Goal: Task Accomplishment & Management: Manage account settings

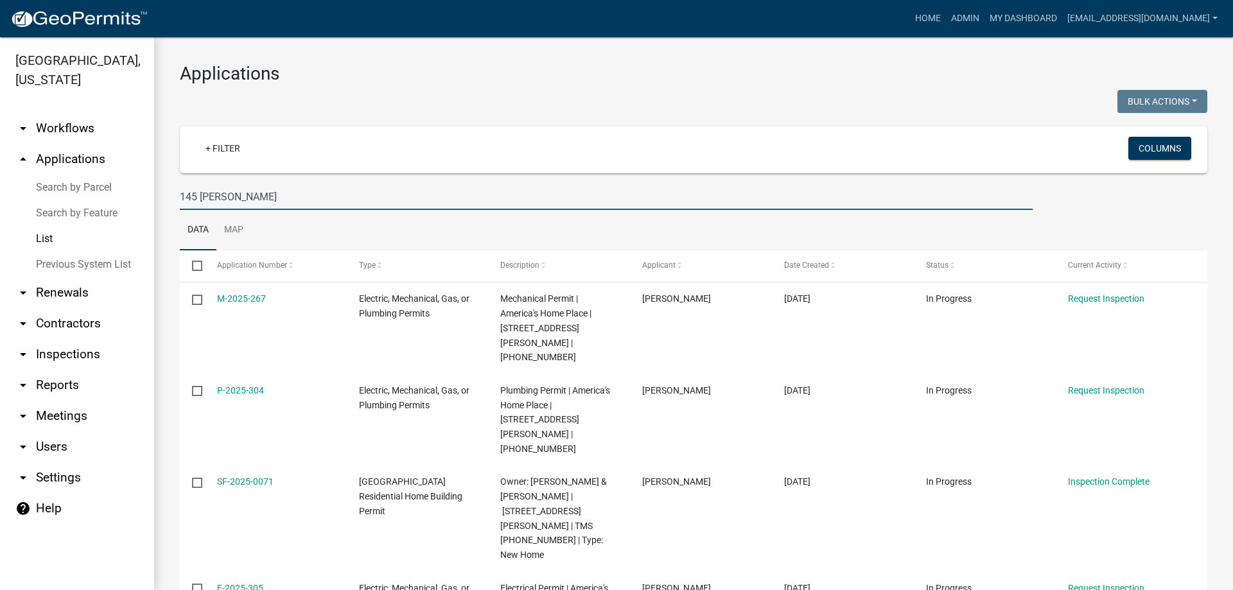
drag, startPoint x: 0, startPoint y: 0, endPoint x: -12, endPoint y: 157, distance: 157.8
click at [0, 157] on html "Internet Explorer does NOT work with GeoPermits. Get a new browser for more sec…" at bounding box center [616, 295] width 1233 height 590
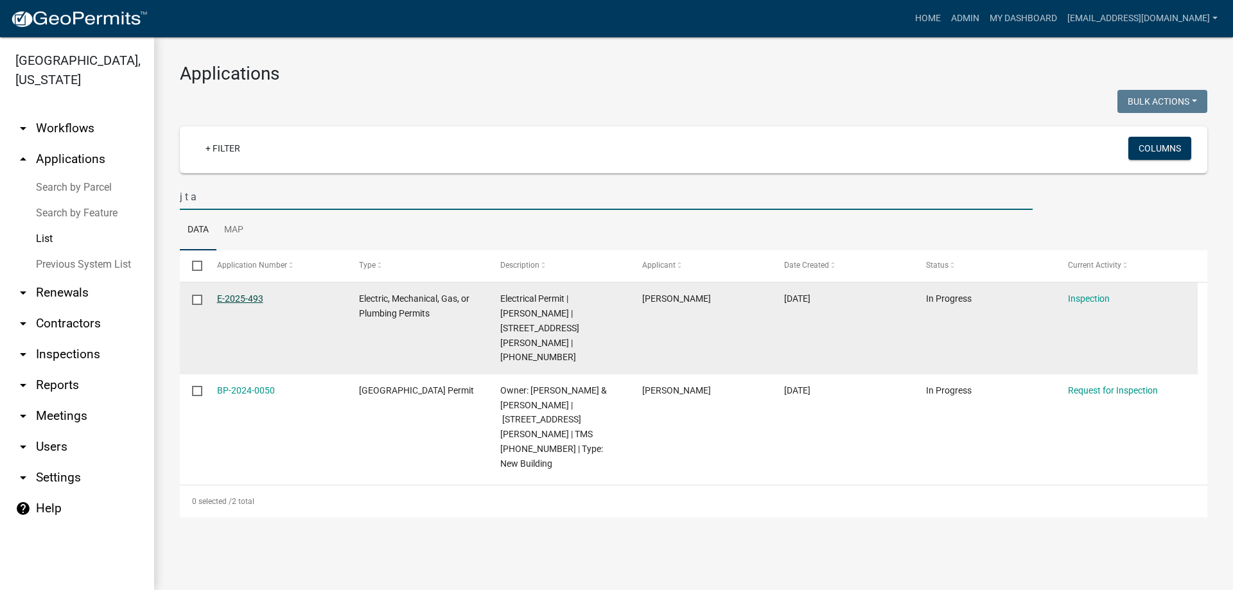
type input "j t a"
click at [229, 299] on link "E-2025-493" at bounding box center [240, 299] width 46 height 10
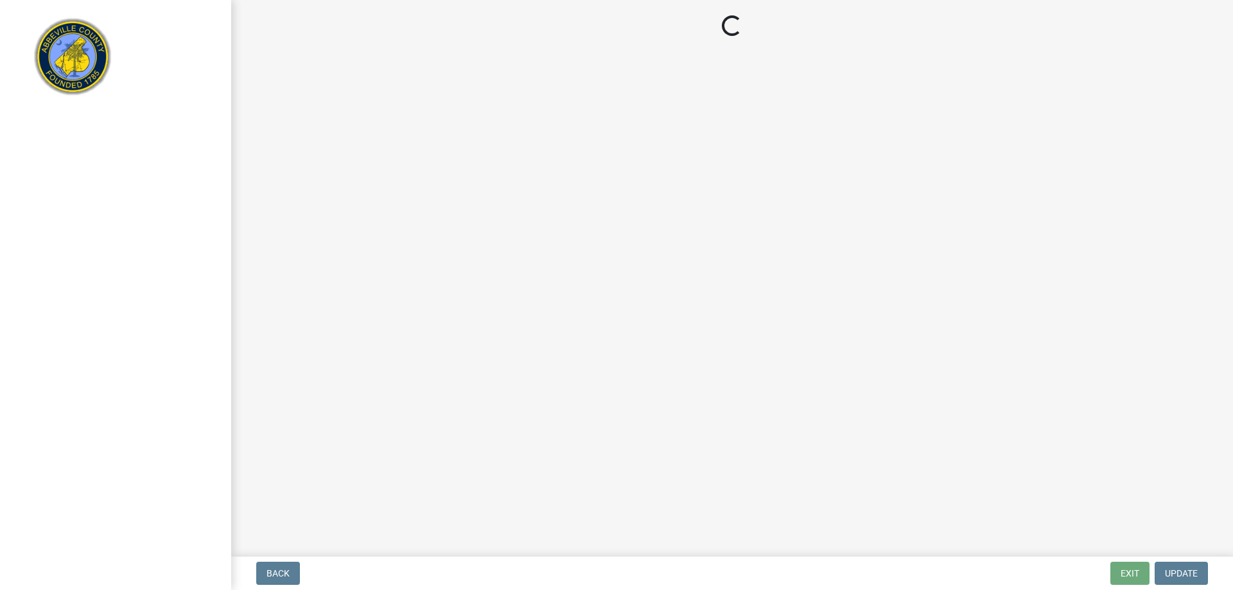
select select "896ec84b-7942-43b9-a78d-4f1554b7930c"
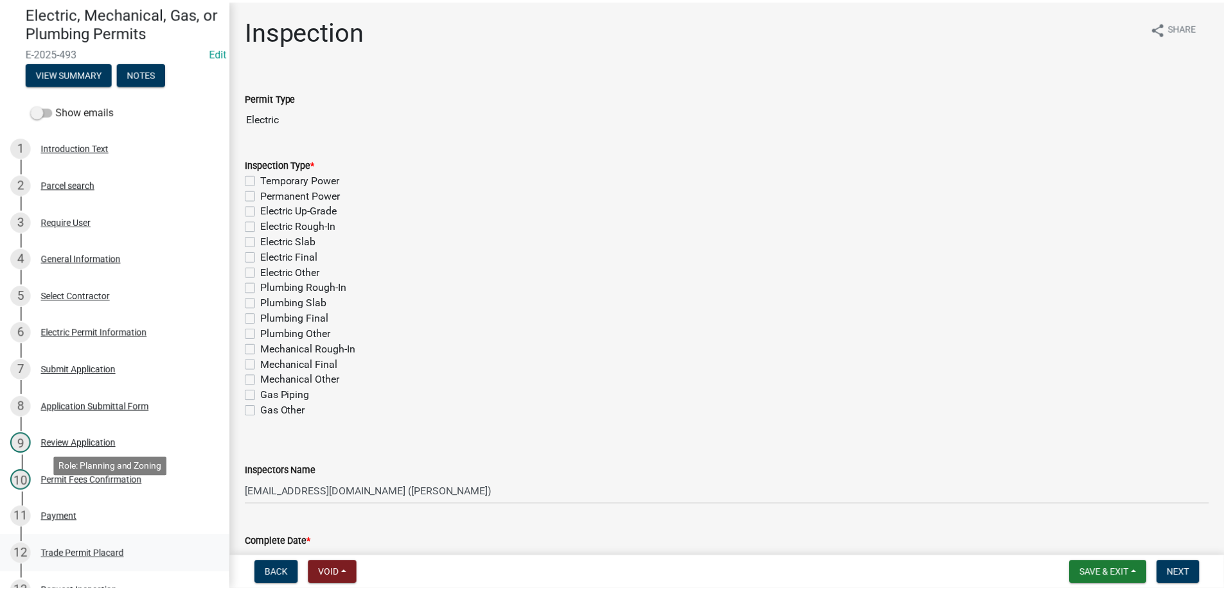
scroll to position [128, 0]
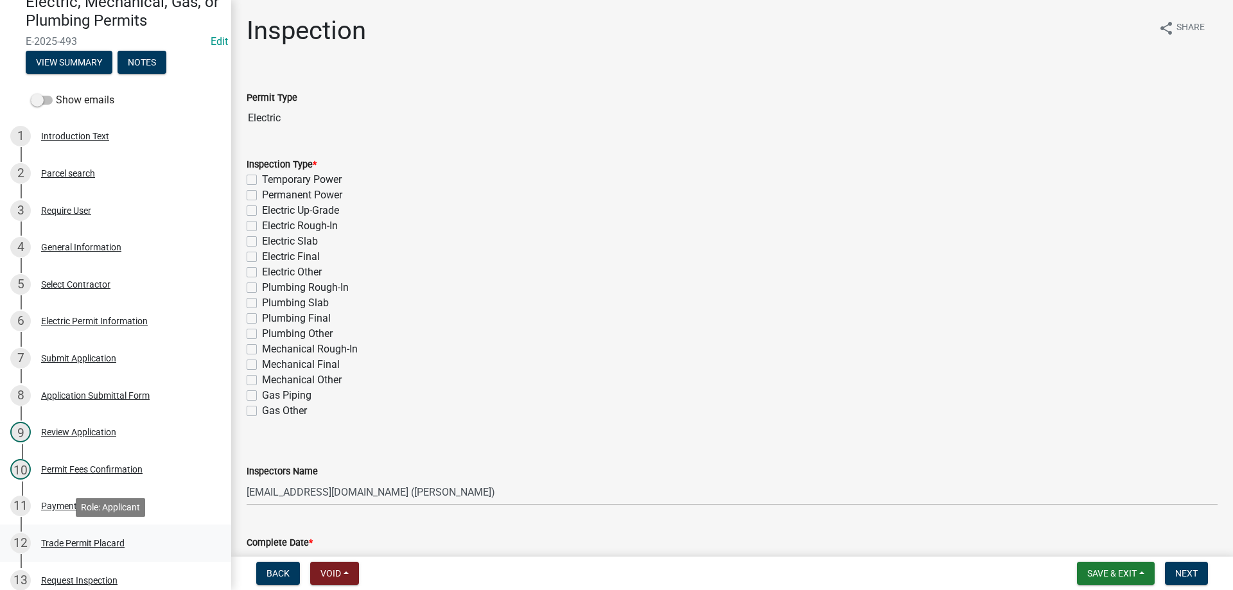
click at [71, 539] on div "Trade Permit Placard" at bounding box center [83, 543] width 84 height 9
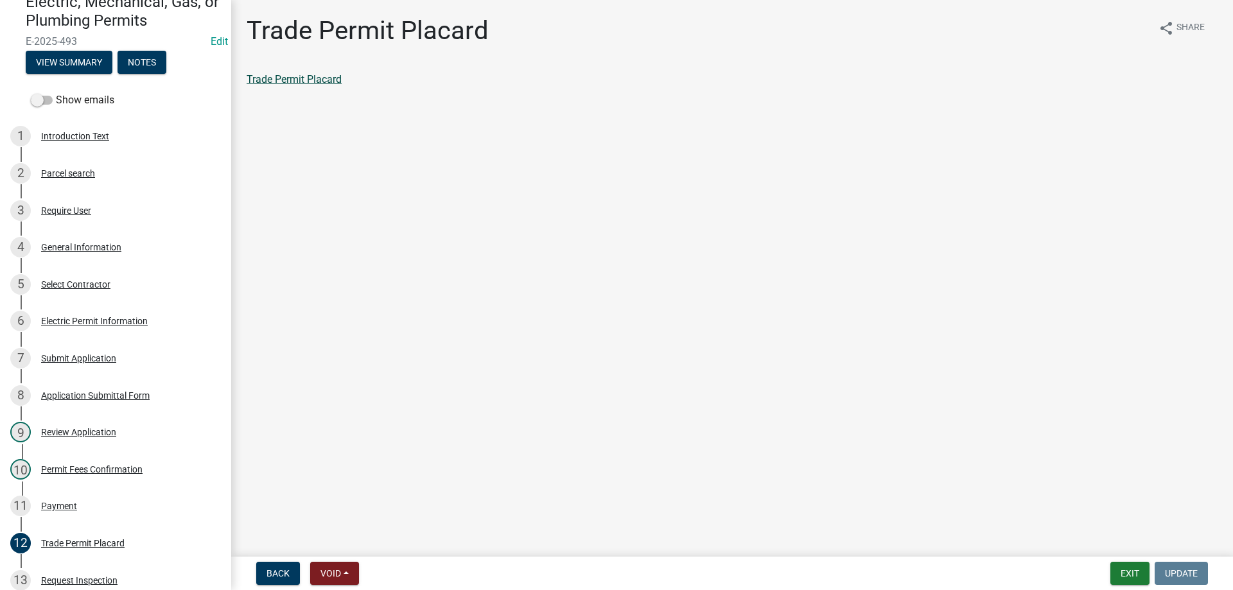
click at [328, 80] on link "Trade Permit Placard" at bounding box center [294, 79] width 95 height 12
click at [1127, 569] on button "Exit" at bounding box center [1130, 573] width 39 height 23
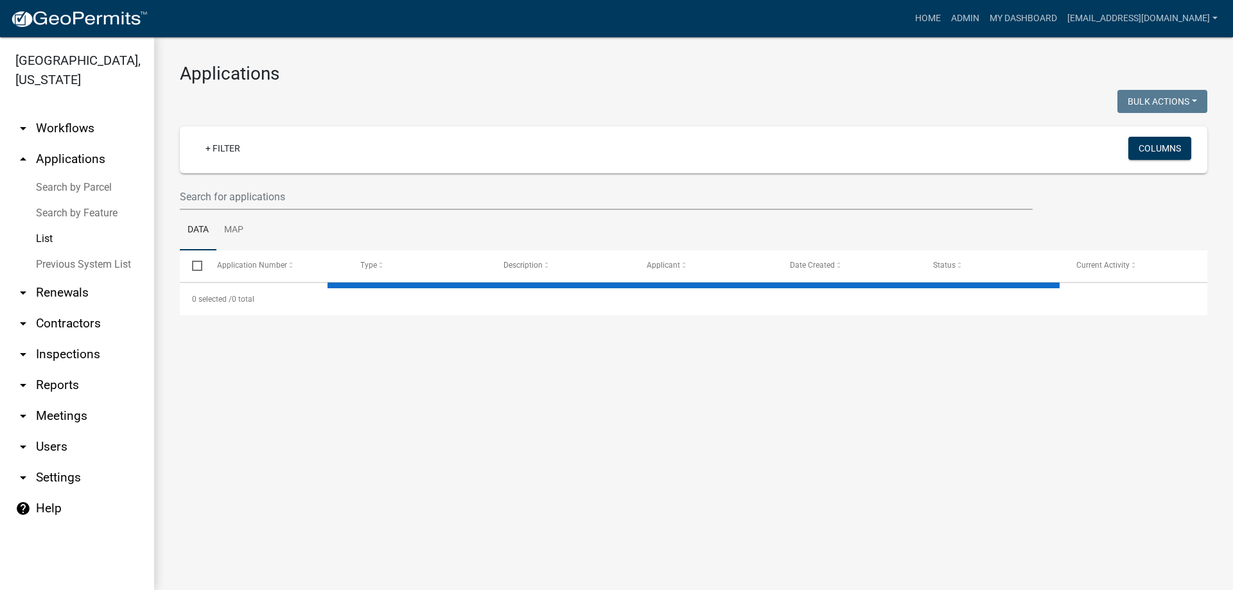
select select "3: 100"
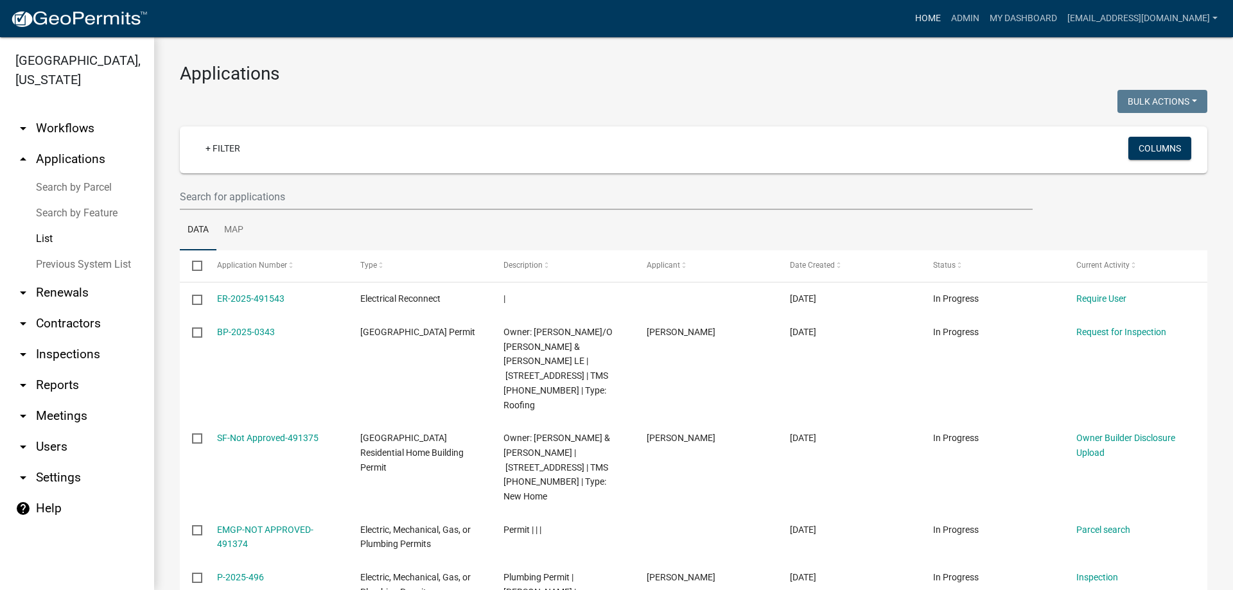
click at [911, 18] on link "Home" at bounding box center [928, 18] width 36 height 24
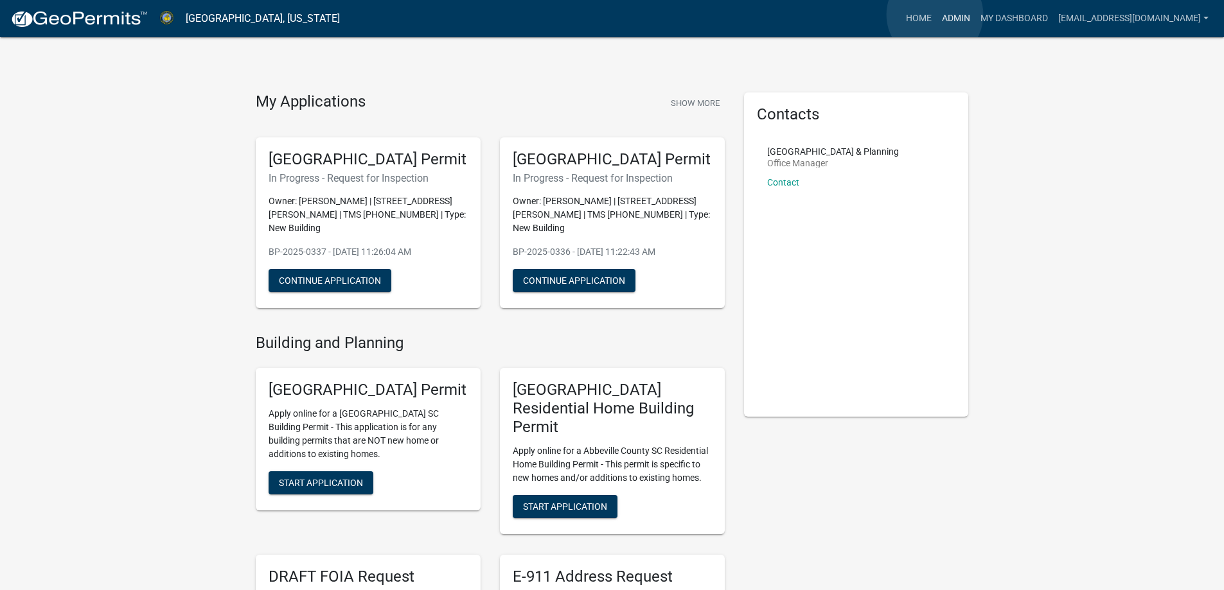
click at [937, 15] on link "Admin" at bounding box center [956, 18] width 39 height 24
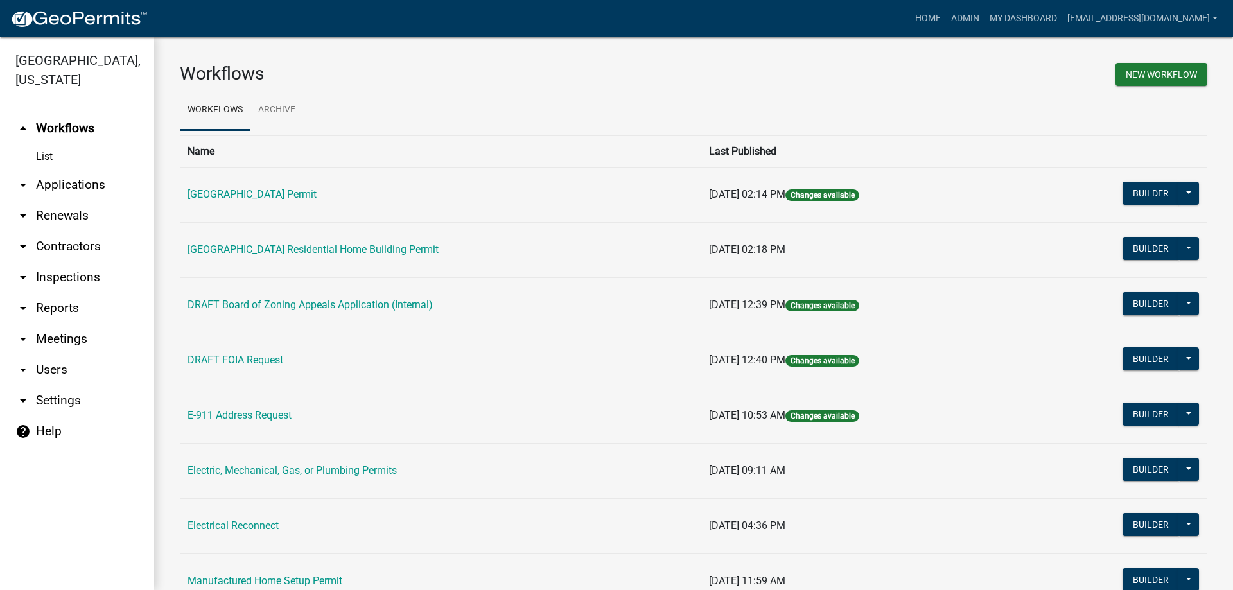
click at [78, 181] on link "arrow_drop_down Applications" at bounding box center [77, 185] width 154 height 31
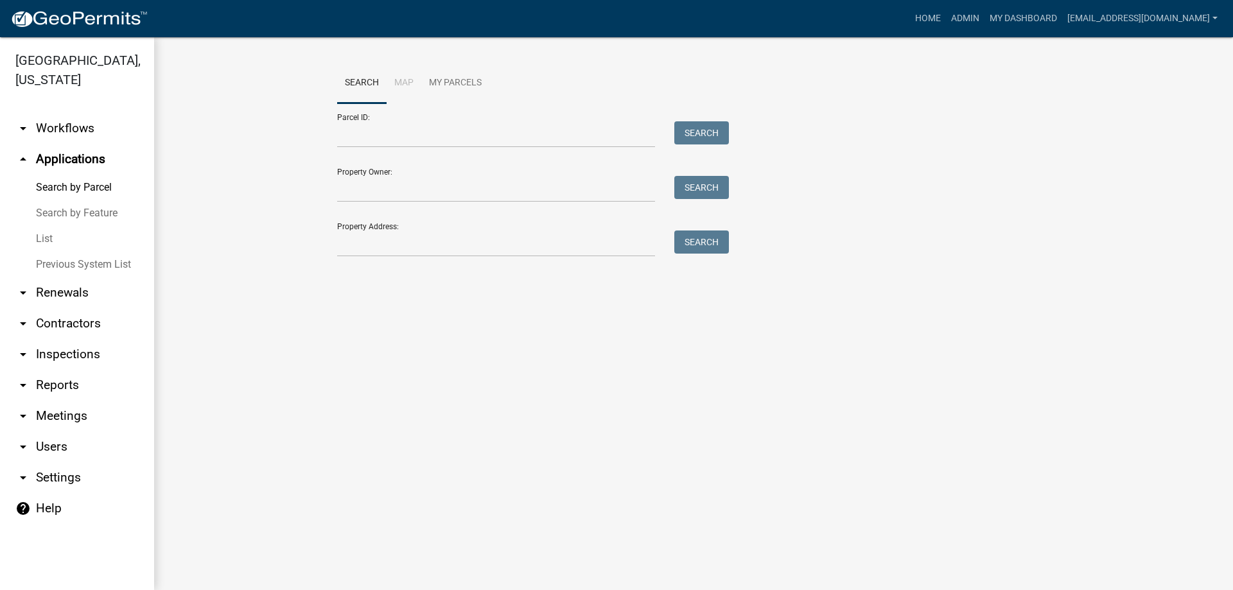
click at [44, 233] on link "List" at bounding box center [77, 239] width 154 height 26
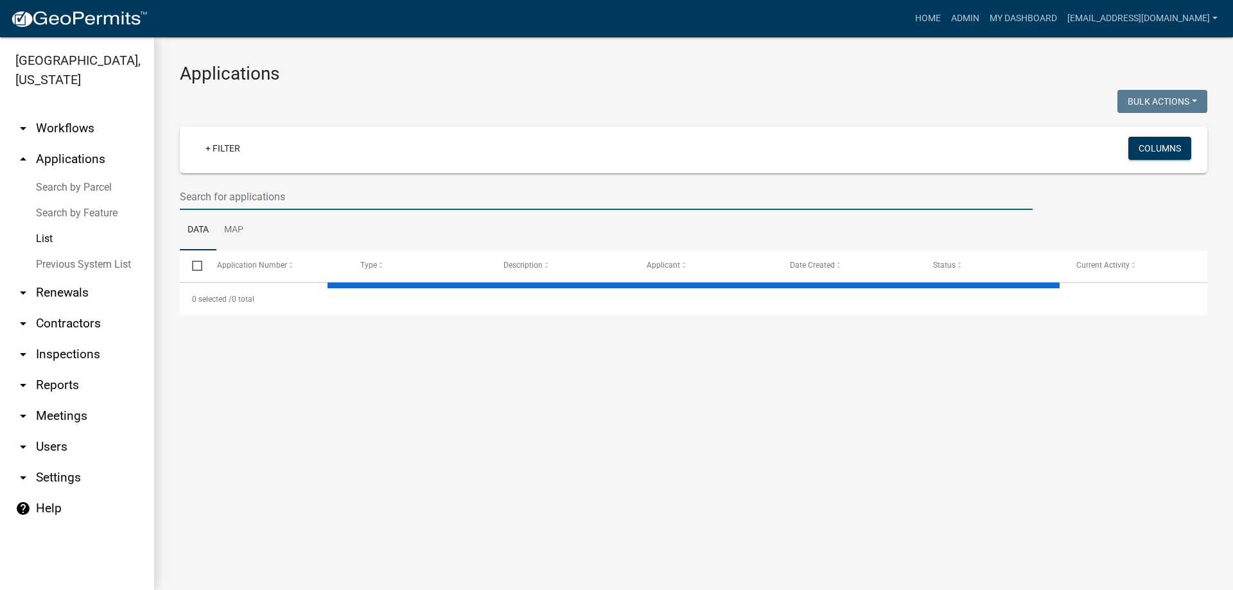
click at [312, 195] on input "text" at bounding box center [606, 197] width 853 height 26
select select "3: 100"
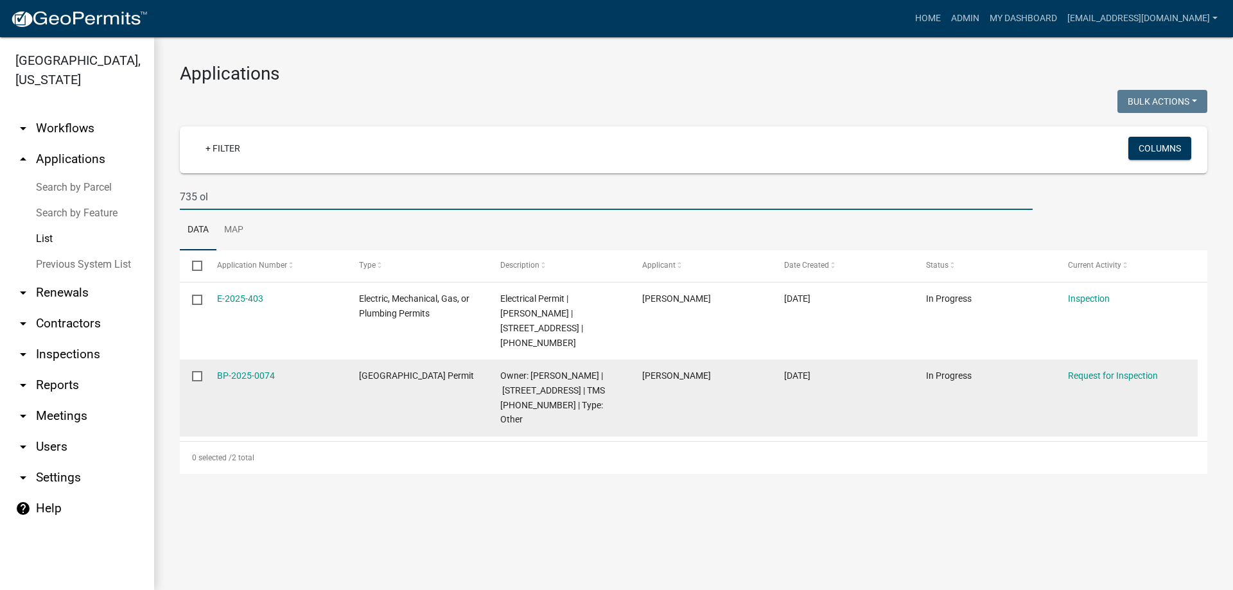
type input "735 ol"
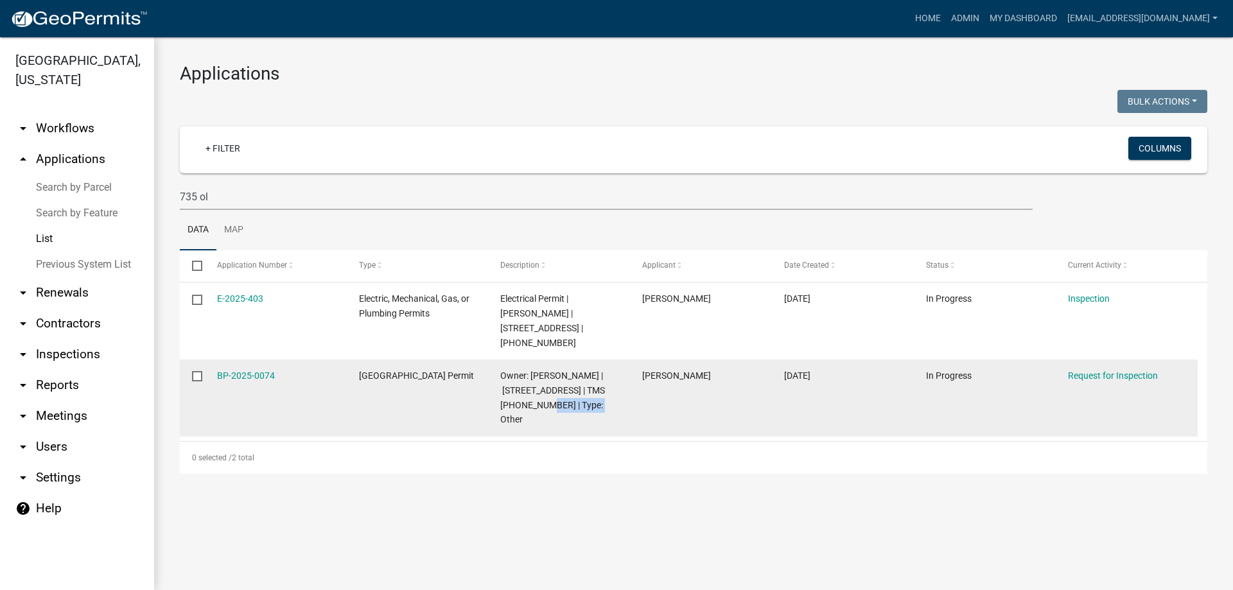
drag, startPoint x: 549, startPoint y: 405, endPoint x: 606, endPoint y: 404, distance: 56.5
click at [605, 404] on span "Owner: [PERSON_NAME] | [STREET_ADDRESS] | TMS [PHONE_NUMBER] | Type: Other" at bounding box center [552, 398] width 105 height 54
